Goal: Information Seeking & Learning: Learn about a topic

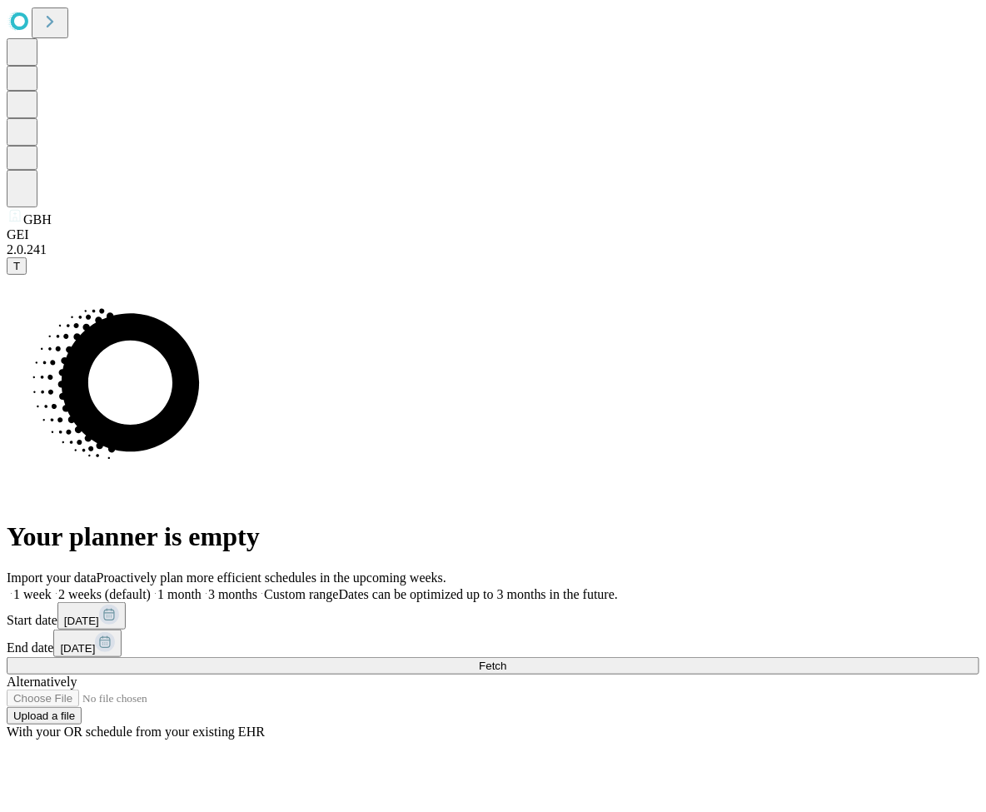
click at [507, 660] on span "Fetch" at bounding box center [492, 666] width 27 height 12
